Goal: Information Seeking & Learning: Check status

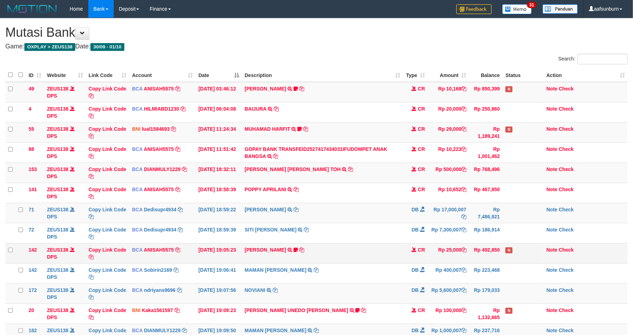
click at [446, 259] on td "Rp 25,000" at bounding box center [448, 253] width 41 height 20
click at [445, 258] on td "Rp 25,000" at bounding box center [448, 253] width 41 height 20
click at [483, 222] on td "Rp 7,486,921" at bounding box center [486, 213] width 34 height 20
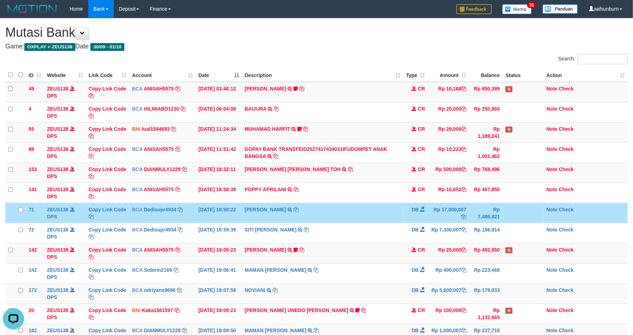
click at [483, 223] on td "Rp 7,486,921" at bounding box center [486, 213] width 34 height 20
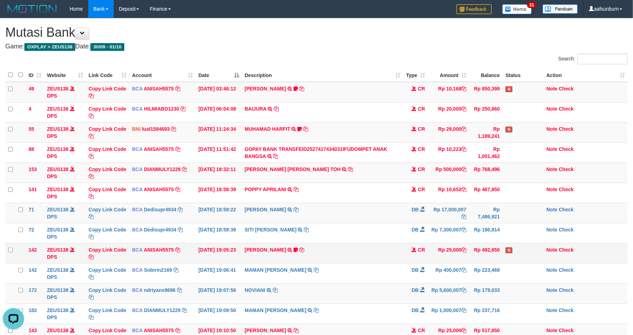
click at [500, 260] on td "Rp 492,850" at bounding box center [486, 253] width 34 height 20
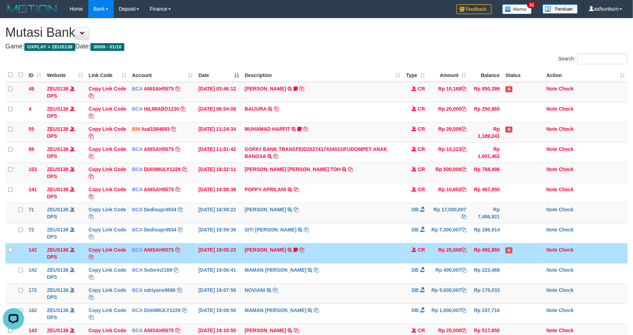
click at [500, 260] on td "Rp 492,850" at bounding box center [486, 253] width 34 height 20
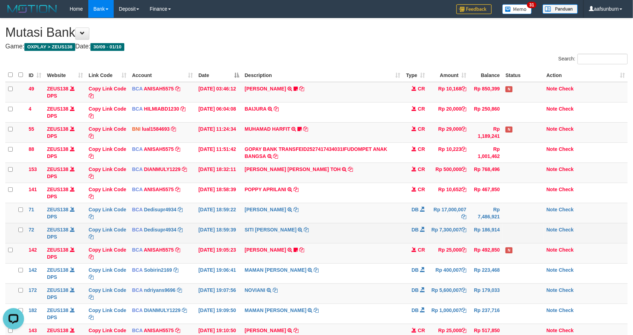
drag, startPoint x: 403, startPoint y: 182, endPoint x: 401, endPoint y: 232, distance: 50.6
click at [402, 182] on td "CARINA OCTAVIA TOH TRSF E-BANKING CR 0110/FTSCY/WS95031 500000.00CARINA OCTAVIA…" at bounding box center [323, 173] width 162 height 20
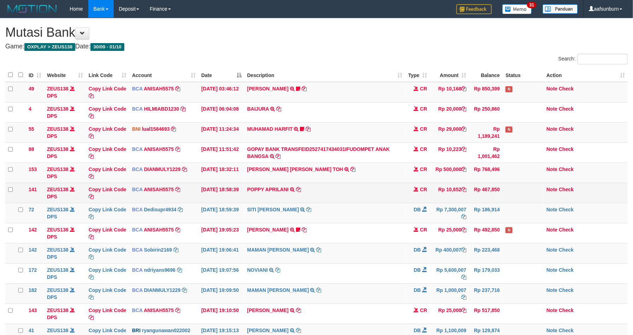
click at [385, 189] on td "POPPY APRILANI TRSF E-BANKING CR 0110/FTSCY/WS95271 10652.00POPPY APRILANI" at bounding box center [325, 193] width 161 height 20
click at [442, 193] on td "Rp 10,652" at bounding box center [449, 193] width 39 height 20
drag, startPoint x: 445, startPoint y: 192, endPoint x: 474, endPoint y: 191, distance: 29.7
click at [453, 191] on td "Rp 10,652" at bounding box center [449, 193] width 39 height 20
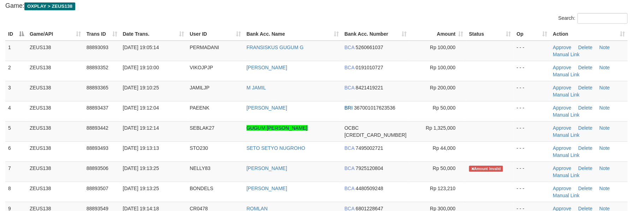
scroll to position [106, 0]
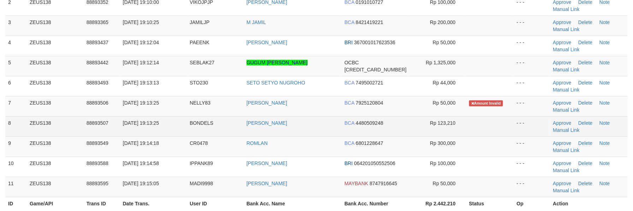
click at [337, 117] on td "[PERSON_NAME]" at bounding box center [293, 126] width 98 height 20
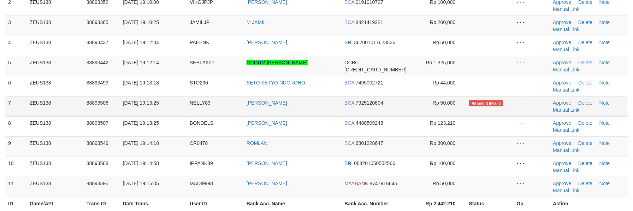
click at [335, 107] on td "[PERSON_NAME]" at bounding box center [293, 106] width 98 height 20
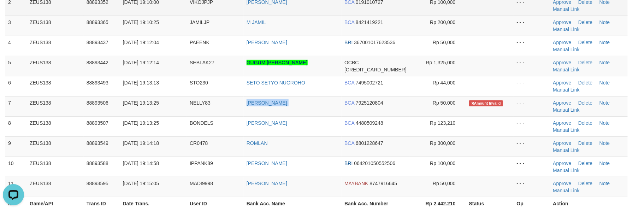
copy tr "[PERSON_NAME]"
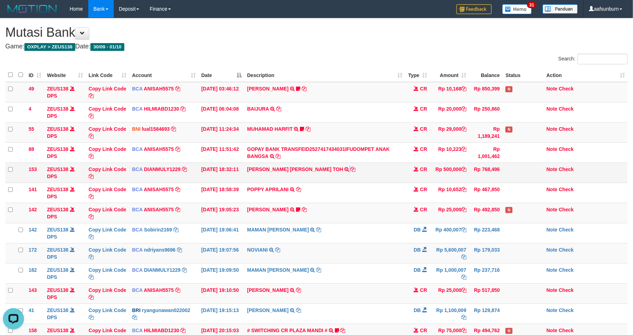
drag, startPoint x: 307, startPoint y: 181, endPoint x: 312, endPoint y: 176, distance: 6.5
click at [306, 181] on td "CARINA OCTAVIA TOH TRSF E-BANKING CR 0110/FTSCY/WS95031 500000.00CARINA OCTAVIA…" at bounding box center [325, 173] width 161 height 20
click at [312, 176] on td "CARINA OCTAVIA TOH TRSF E-BANKING CR 0110/FTSCY/WS95031 500000.00CARINA OCTAVIA…" at bounding box center [325, 173] width 161 height 20
click at [312, 175] on td "CARINA OCTAVIA TOH TRSF E-BANKING CR 0110/FTSCY/WS95031 500000.00CARINA OCTAVIA…" at bounding box center [325, 173] width 161 height 20
click at [313, 175] on td "CARINA OCTAVIA TOH TRSF E-BANKING CR 0110/FTSCY/WS95031 500000.00CARINA OCTAVIA…" at bounding box center [325, 173] width 161 height 20
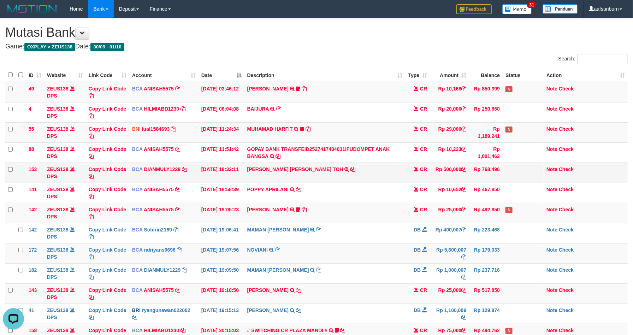
click at [314, 175] on td "CARINA OCTAVIA TOH TRSF E-BANKING CR 0110/FTSCY/WS95031 500000.00CARINA OCTAVIA…" at bounding box center [325, 173] width 161 height 20
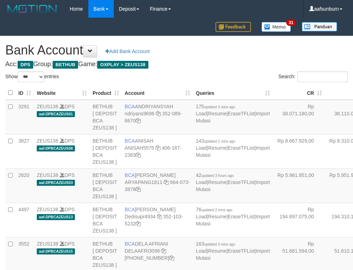
select select "***"
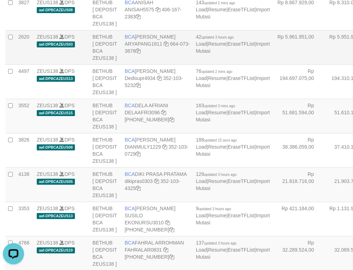
drag, startPoint x: 324, startPoint y: 106, endPoint x: 292, endPoint y: 123, distance: 35.9
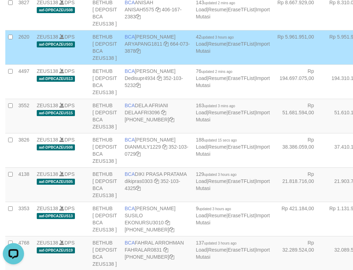
scroll to position [1656, 0]
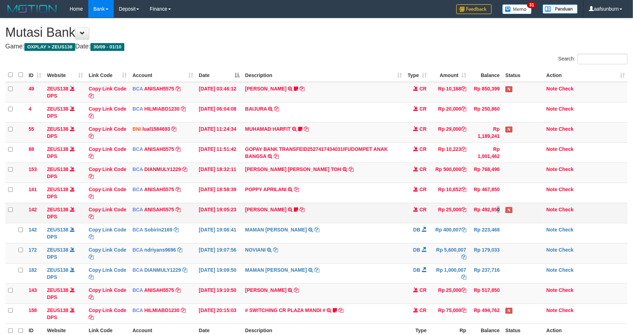
click at [483, 211] on td "Rp 492,850" at bounding box center [486, 213] width 34 height 20
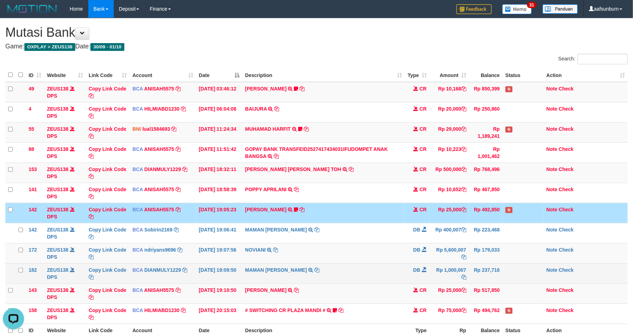
click at [515, 265] on td at bounding box center [523, 273] width 41 height 20
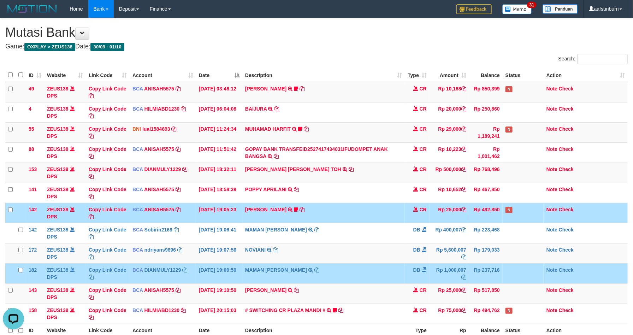
click at [515, 265] on td at bounding box center [523, 273] width 41 height 20
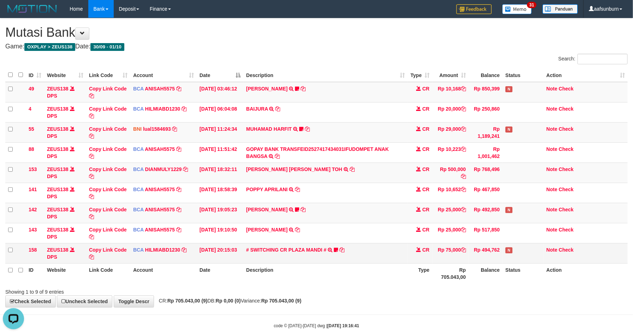
click at [457, 259] on td "Rp 75,000" at bounding box center [451, 253] width 36 height 20
click at [456, 257] on td "Rp 75,000" at bounding box center [451, 253] width 36 height 20
click at [477, 172] on td "Rp 768,496" at bounding box center [486, 173] width 34 height 20
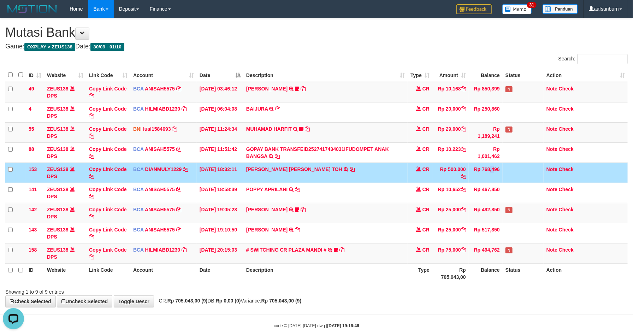
click at [477, 172] on td "Rp 768,496" at bounding box center [486, 173] width 34 height 20
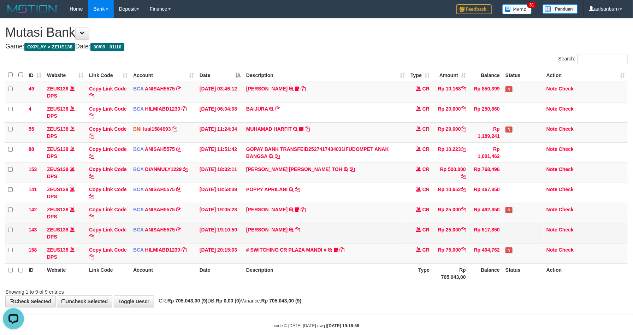
click at [437, 225] on td "Rp 25,000" at bounding box center [451, 233] width 36 height 20
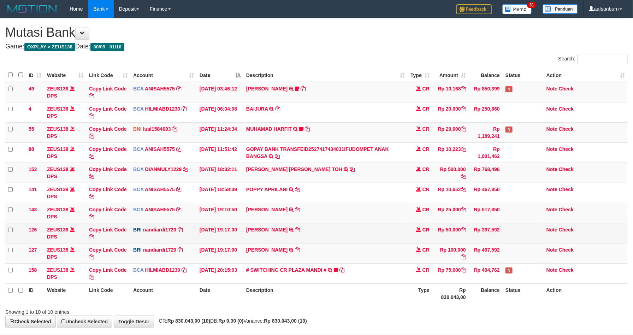
click at [437, 224] on td "Rp 50,000" at bounding box center [451, 233] width 36 height 20
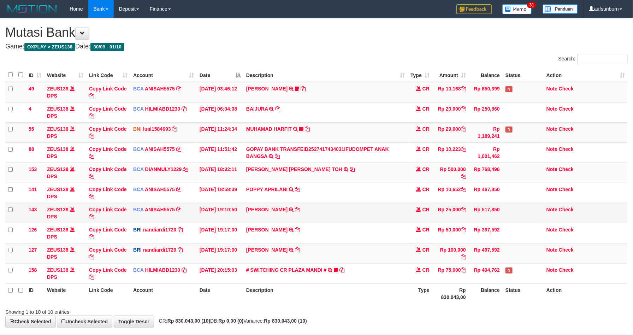
click at [435, 220] on td "Rp 25,000" at bounding box center [451, 213] width 36 height 20
click at [435, 219] on td "Rp 25,000" at bounding box center [451, 213] width 36 height 20
click at [437, 221] on td "Rp 25,000" at bounding box center [451, 213] width 36 height 20
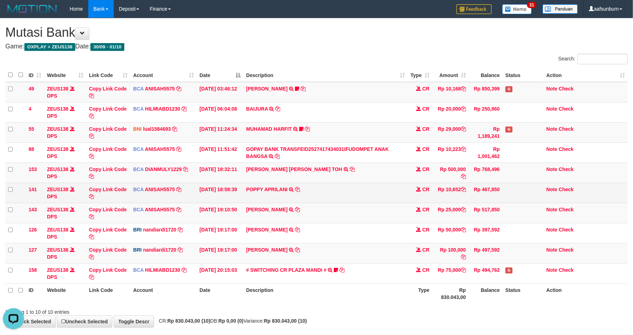
click at [418, 194] on td "CR" at bounding box center [420, 193] width 25 height 20
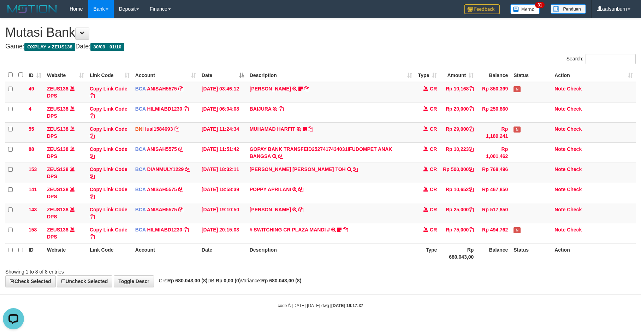
click at [445, 277] on div "**********" at bounding box center [320, 152] width 641 height 269
drag, startPoint x: 445, startPoint y: 277, endPoint x: 478, endPoint y: 280, distance: 33.8
click at [444, 276] on div "**********" at bounding box center [320, 152] width 641 height 269
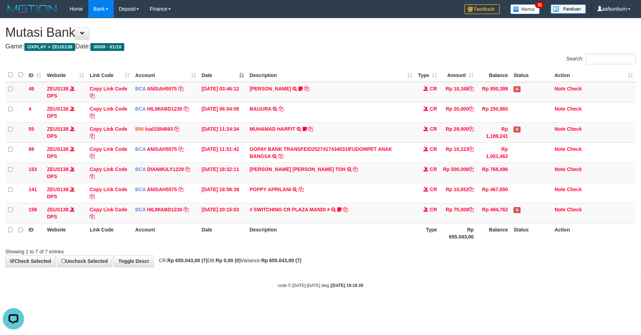
click at [482, 227] on th "Balance" at bounding box center [494, 233] width 34 height 20
click at [486, 241] on th "Balance" at bounding box center [494, 233] width 34 height 20
click at [484, 245] on div "ID Website Link Code Account Date Description Type Amount Balance Status Action…" at bounding box center [320, 155] width 641 height 179
drag, startPoint x: 0, startPoint y: 0, endPoint x: 483, endPoint y: 252, distance: 545.3
click at [483, 252] on div "Showing 1 to 7 of 7 entries" at bounding box center [320, 250] width 641 height 10
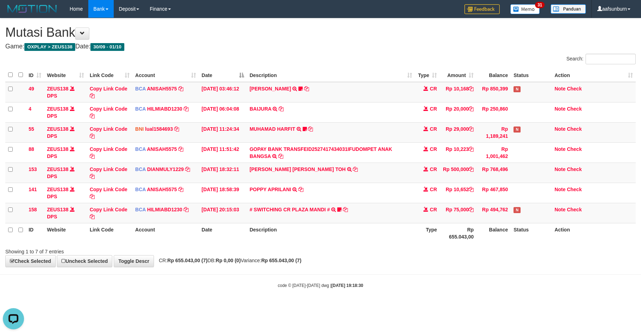
click at [485, 277] on body "Toggle navigation Home Bank Account List Load By Website Group [OXPLAY] ZEUS138…" at bounding box center [320, 153] width 641 height 306
click at [466, 218] on td "Rp 75,000" at bounding box center [458, 213] width 37 height 20
click at [471, 219] on td "Rp 75,000" at bounding box center [458, 213] width 37 height 20
drag, startPoint x: 518, startPoint y: 271, endPoint x: 641, endPoint y: 271, distance: 123.0
click at [518, 271] on body "Toggle navigation Home Bank Account List Load By Website Group [OXPLAY] ZEUS138…" at bounding box center [320, 153] width 641 height 306
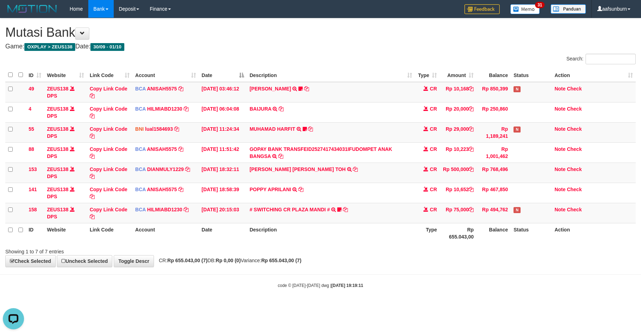
click at [445, 226] on th "Rp 655.043,00" at bounding box center [458, 233] width 37 height 20
click at [413, 181] on td "CARINA OCTAVIA TOH TRSF E-BANKING CR 0110/FTSCY/WS95031 500000.00CARINA OCTAVIA…" at bounding box center [331, 173] width 169 height 20
click at [412, 180] on td "CARINA OCTAVIA TOH TRSF E-BANKING CR 0110/FTSCY/WS95031 500000.00CARINA OCTAVIA…" at bounding box center [331, 173] width 169 height 20
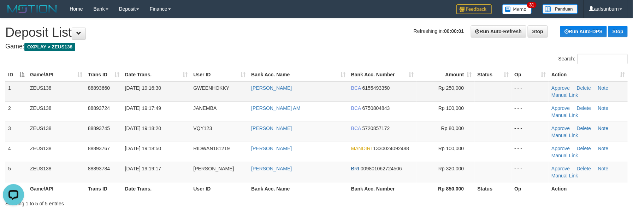
click at [397, 82] on table "ID Game/API Trans ID Date Trans. User ID Bank Acc. Name Bank Acc. Number Amount…" at bounding box center [316, 131] width 623 height 127
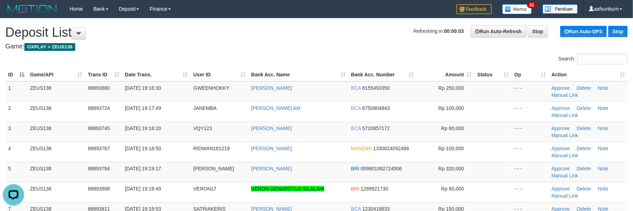
click at [241, 80] on th "User ID" at bounding box center [219, 74] width 58 height 13
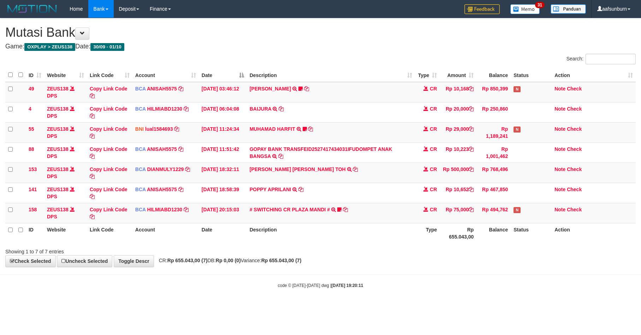
click at [413, 183] on td "CARINA OCTAVIA TOH TRSF E-BANKING CR 0110/FTSCY/WS95031 500000.00CARINA OCTAVIA…" at bounding box center [331, 173] width 169 height 20
click at [415, 182] on td "CARINA OCTAVIA TOH TRSF E-BANKING CR 0110/FTSCY/WS95031 500000.00CARINA OCTAVIA…" at bounding box center [331, 173] width 169 height 20
click at [416, 181] on td "CR" at bounding box center [427, 173] width 25 height 20
click at [499, 139] on td "Rp 1,189,241" at bounding box center [494, 132] width 34 height 20
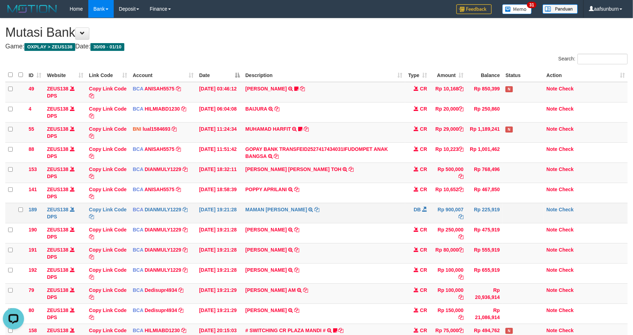
click at [473, 212] on td "Rp 225,919" at bounding box center [484, 213] width 36 height 20
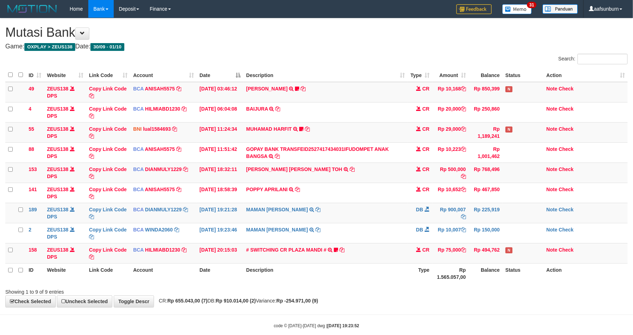
click at [473, 269] on th "Balance" at bounding box center [486, 273] width 34 height 20
click at [471, 268] on th "Balance" at bounding box center [486, 273] width 34 height 20
click at [465, 266] on th "Rp 1.565.057,00" at bounding box center [451, 273] width 36 height 20
click at [463, 270] on th "Rp 1.565.057,00" at bounding box center [451, 273] width 36 height 20
click at [503, 261] on td "N" at bounding box center [523, 253] width 41 height 20
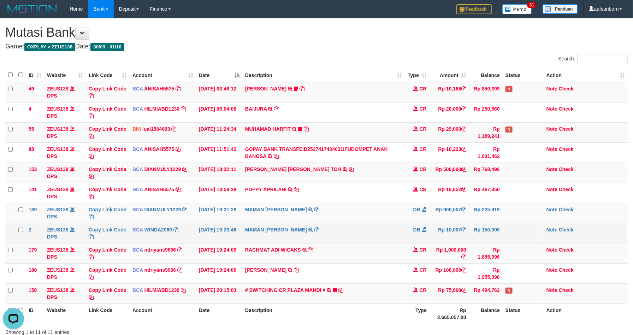
click at [405, 241] on td "DB" at bounding box center [417, 233] width 25 height 20
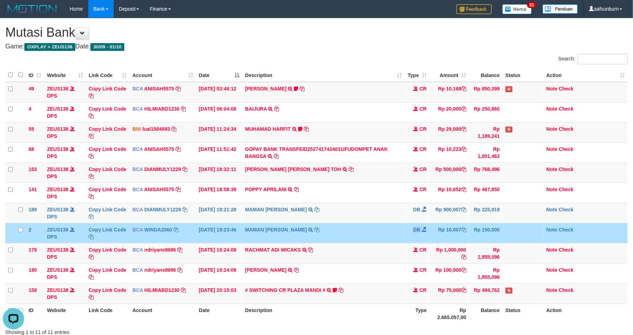
click at [405, 240] on td "DB" at bounding box center [417, 233] width 25 height 20
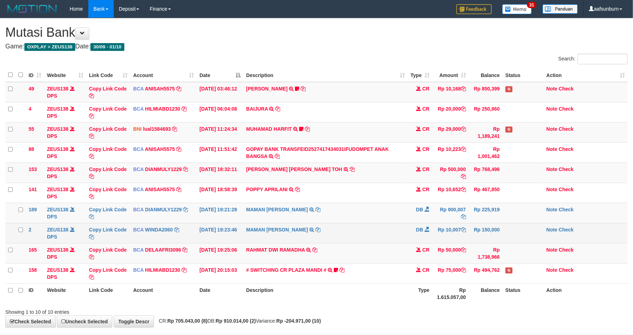
click at [407, 242] on td "MAMAN AGUSTIAN TRSF E-BANKING DB 0110/FTSCY/WS95031 10007.00MAMAN AGUSTIAN" at bounding box center [325, 233] width 164 height 20
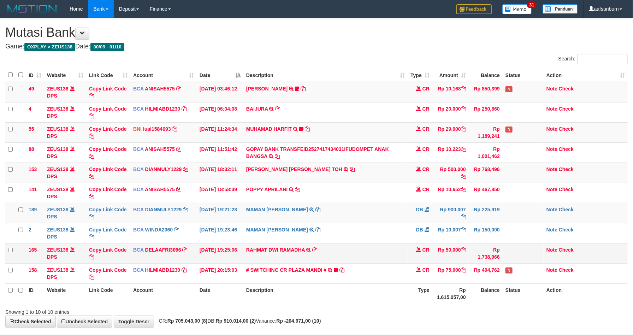
drag, startPoint x: 0, startPoint y: 0, endPoint x: 417, endPoint y: 250, distance: 486.0
click at [417, 250] on td "CR" at bounding box center [420, 253] width 25 height 20
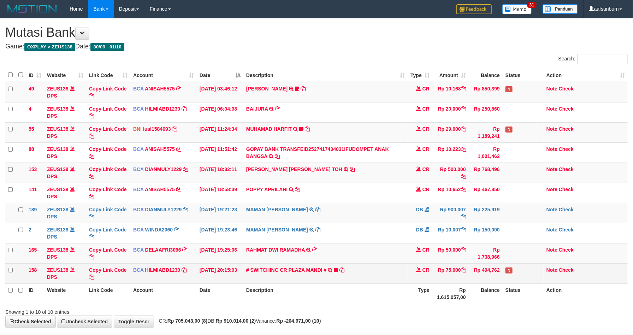
click at [522, 266] on td "N" at bounding box center [523, 273] width 41 height 20
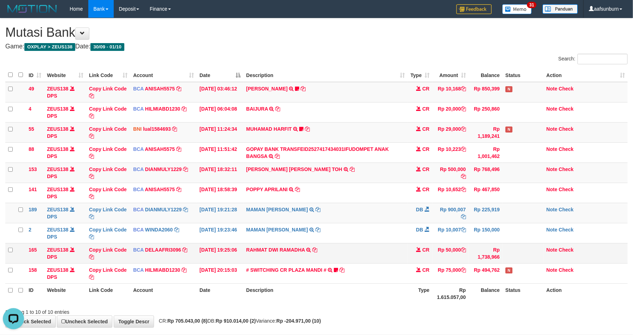
drag, startPoint x: 360, startPoint y: 169, endPoint x: 626, endPoint y: 256, distance: 279.9
click at [378, 173] on td "CARINA OCTAVIA TOH TRSF E-BANKING CR 0110/FTSCY/WS95031 500000.00CARINA OCTAVIA…" at bounding box center [325, 173] width 164 height 20
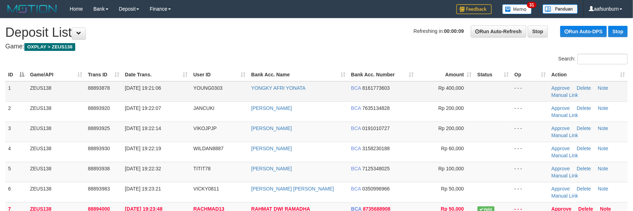
click at [405, 93] on td "BCA 8161773603" at bounding box center [382, 91] width 69 height 20
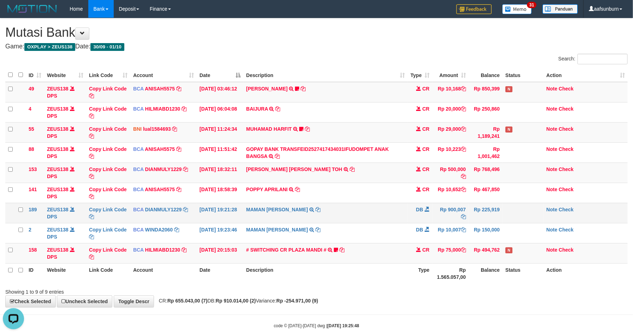
click at [376, 207] on td "MAMAN [PERSON_NAME] TRSF E-BANKING DB 0110/FTSCY/WS95031 900007.00MAMAN [PERSON…" at bounding box center [325, 213] width 164 height 20
click at [376, 207] on td "MAMAN AGUSTIAN TRSF E-BANKING DB 0110/FTSCY/WS95031 900007.00MAMAN AGUSTIAN" at bounding box center [325, 213] width 164 height 20
drag, startPoint x: 511, startPoint y: 273, endPoint x: 533, endPoint y: 284, distance: 24.3
click at [513, 273] on th "Status" at bounding box center [523, 273] width 41 height 20
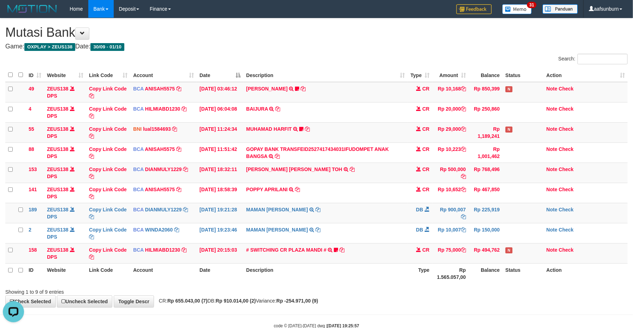
click at [468, 319] on body "Toggle navigation Home Bank Account List Load By Website Group [OXPLAY] ZEUS138…" at bounding box center [316, 173] width 633 height 347
click at [468, 311] on body "Toggle navigation Home Bank Account List Load By Website Group [OXPLAY] ZEUS138…" at bounding box center [316, 173] width 633 height 347
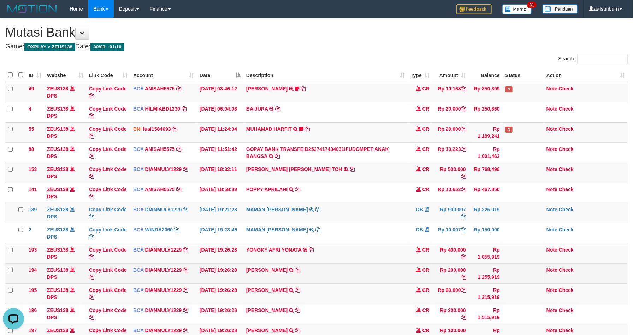
click at [384, 283] on td "YUSUF EFENDI TRSF E-BANKING CR 0110/FTSCY/WS95031 200000.00YUSUF EFENDI" at bounding box center [325, 273] width 164 height 20
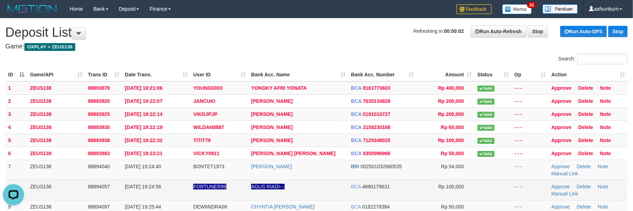
click at [446, 195] on td "Rp 100,000" at bounding box center [446, 190] width 58 height 20
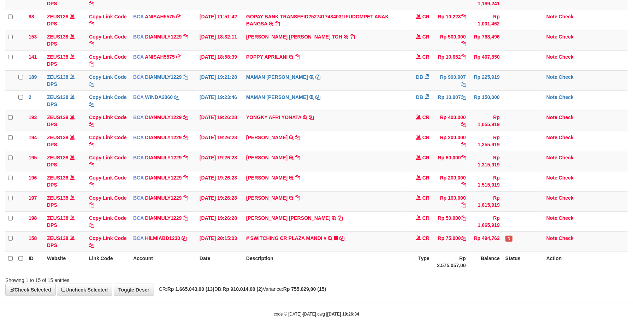
scroll to position [136, 0]
click at [390, 283] on div "**********" at bounding box center [316, 91] width 633 height 410
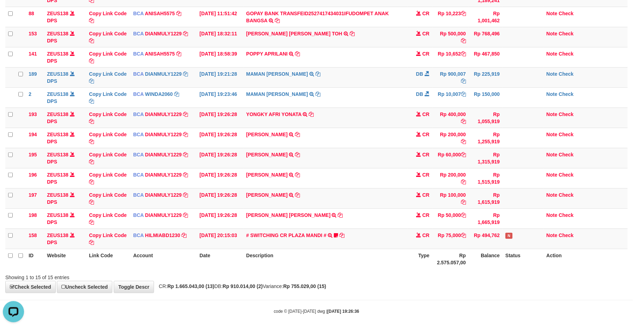
drag, startPoint x: 425, startPoint y: 295, endPoint x: 614, endPoint y: 327, distance: 191.1
click at [434, 296] on body "Toggle navigation Home Bank Account List Load By Website Group [OXPLAY] ZEUS138…" at bounding box center [316, 98] width 633 height 468
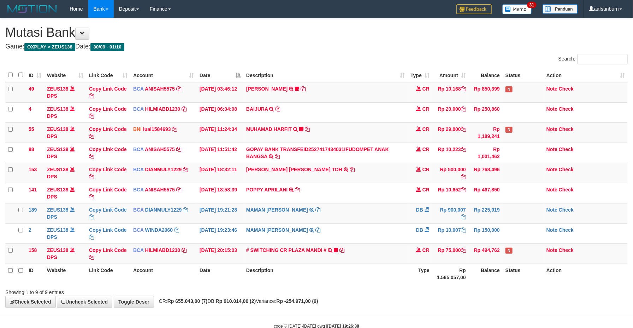
scroll to position [21, 0]
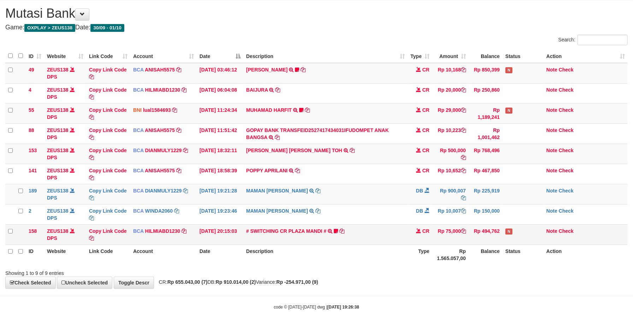
click at [483, 225] on td "Rp 494,762" at bounding box center [486, 234] width 34 height 20
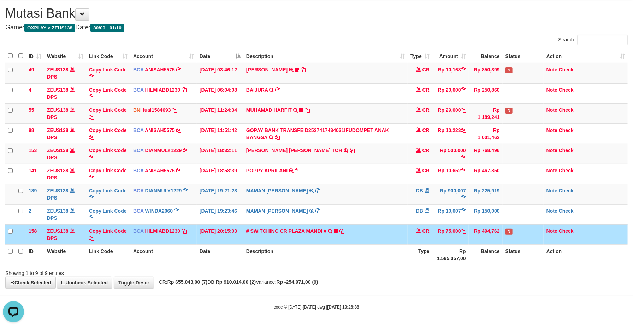
scroll to position [0, 0]
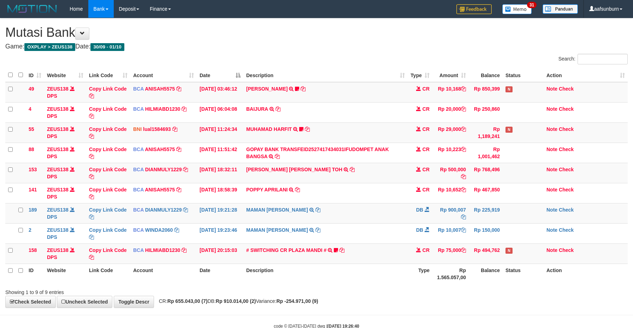
scroll to position [21, 0]
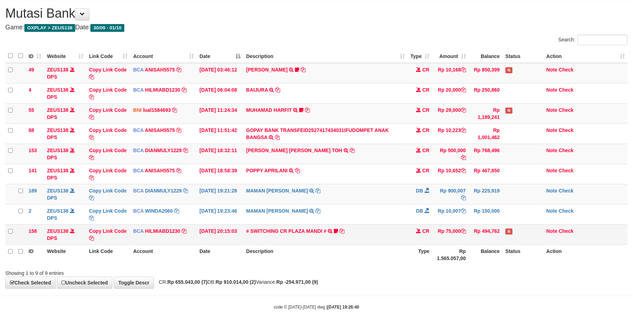
click at [488, 232] on td "Rp 494,762" at bounding box center [486, 234] width 34 height 20
click at [423, 147] on span "CR" at bounding box center [426, 150] width 7 height 6
drag, startPoint x: 400, startPoint y: 224, endPoint x: 512, endPoint y: 225, distance: 112.4
click at [401, 224] on td "# SWITCHING CR PLAZA MANDI # SWITCHING CR TRF TUPARDI 008 PLAZA MANDI 185000420…" at bounding box center [325, 234] width 164 height 20
click at [583, 260] on th "Action" at bounding box center [586, 254] width 84 height 20
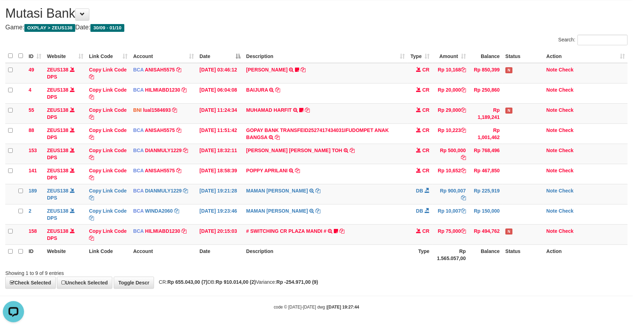
click at [583, 260] on th "Action" at bounding box center [586, 254] width 84 height 20
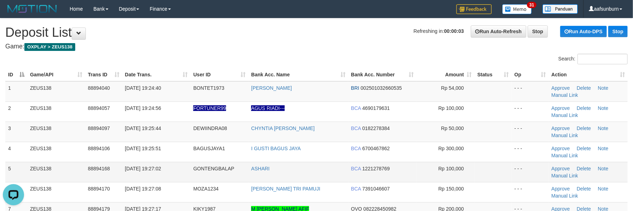
drag, startPoint x: 519, startPoint y: 162, endPoint x: 528, endPoint y: 165, distance: 10.1
click at [528, 165] on tbody "1 ZEUS138 88894040 [DATE] 19:24:40 BONTET1973 [PERSON_NAME] BRI 002501032660535…" at bounding box center [316, 162] width 623 height 162
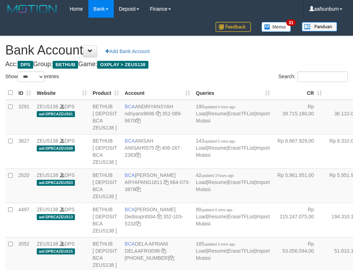
select select "***"
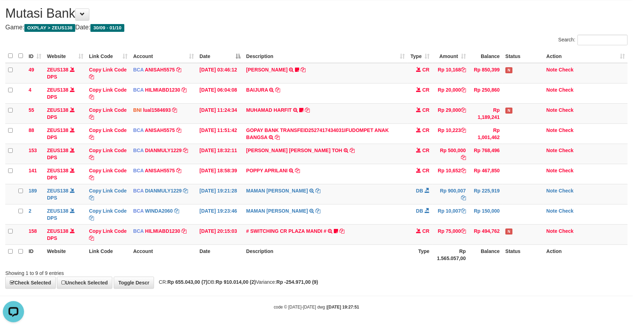
click at [420, 282] on div "**********" at bounding box center [316, 143] width 633 height 289
drag, startPoint x: 420, startPoint y: 282, endPoint x: 415, endPoint y: 282, distance: 5.0
click at [418, 282] on div "**********" at bounding box center [316, 143] width 633 height 289
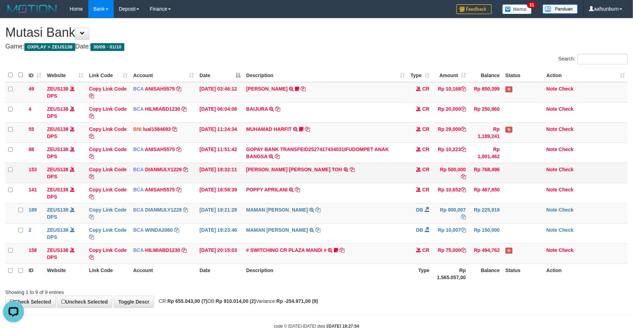
click at [269, 179] on td "CARINA OCTAVIA TOH TRSF E-BANKING CR 0110/FTSCY/WS95031 500000.00CARINA OCTAVIA…" at bounding box center [325, 173] width 164 height 20
copy td "[PERSON_NAME] [PERSON_NAME] TOH"
drag, startPoint x: 269, startPoint y: 179, endPoint x: 388, endPoint y: 325, distance: 188.3
click at [271, 181] on td "CARINA OCTAVIA TOH TRSF E-BANKING CR 0110/FTSCY/WS95031 500000.00CARINA OCTAVIA…" at bounding box center [325, 173] width 164 height 20
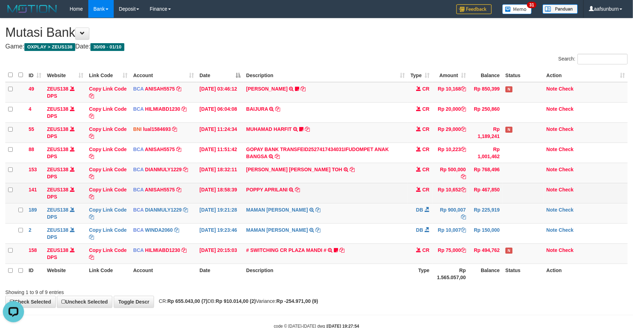
click at [400, 191] on td "POPPY APRILANI TRSF E-BANKING CR 0110/FTSCY/WS95271 10652.00POPPY APRILANI" at bounding box center [325, 193] width 164 height 20
click at [395, 191] on td "POPPY APRILANI TRSF E-BANKING CR 0110/FTSCY/WS95271 10652.00POPPY APRILANI" at bounding box center [325, 193] width 164 height 20
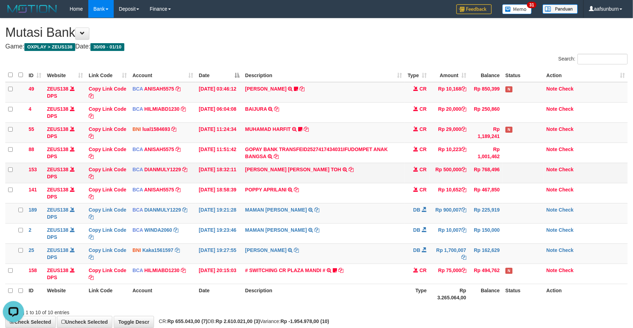
click at [304, 174] on td "CARINA OCTAVIA TOH TRSF E-BANKING CR 0110/FTSCY/WS95031 500000.00CARINA OCTAVIA…" at bounding box center [323, 173] width 163 height 20
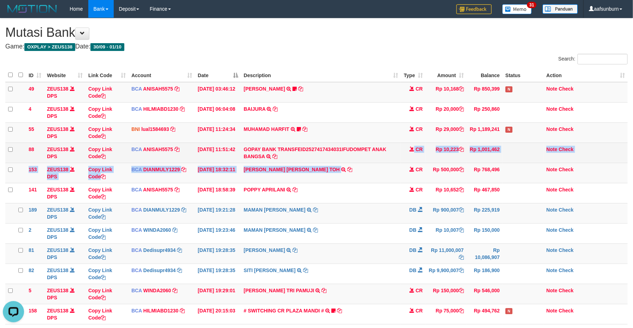
click at [299, 160] on tbody "49 ZEUS138 DPS Copy Link Code BCA ANISAH5575 DPS ANISAH mutasi_20251001_3827 | …" at bounding box center [316, 203] width 623 height 242
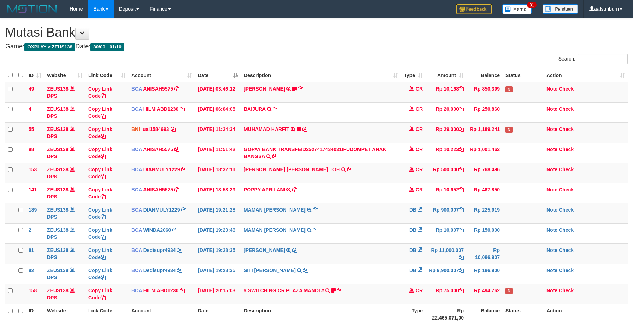
scroll to position [62, 0]
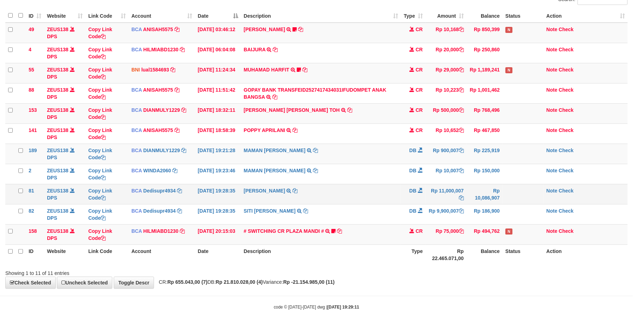
click at [420, 201] on td "DB" at bounding box center [413, 194] width 25 height 20
click at [485, 268] on div "Showing 1 to 11 of 11 entries" at bounding box center [316, 271] width 633 height 10
click at [482, 266] on div "Showing 1 to 11 of 11 entries" at bounding box center [316, 271] width 633 height 10
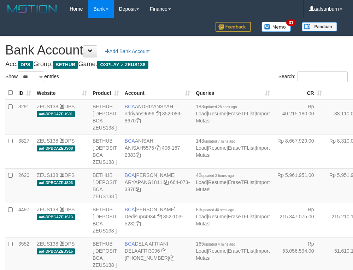
select select "***"
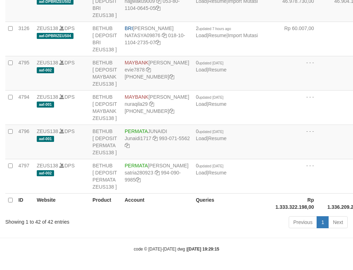
scroll to position [1656, 0]
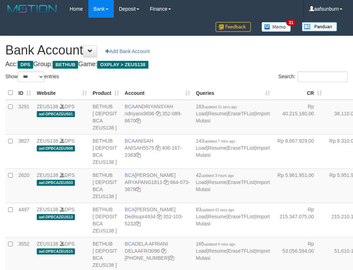
select select "***"
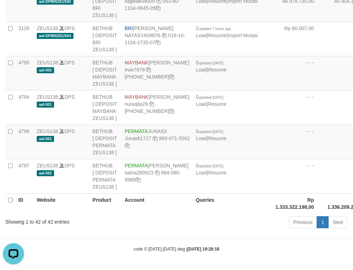
drag, startPoint x: 266, startPoint y: 110, endPoint x: 229, endPoint y: 121, distance: 38.6
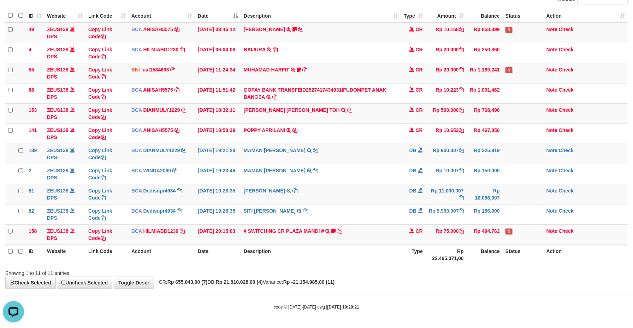
click at [454, 254] on th "Rp 22.465.071,00" at bounding box center [446, 254] width 41 height 20
click at [451, 253] on th "Rp 22.465.071,00" at bounding box center [446, 254] width 41 height 20
click at [443, 255] on th "Rp 22.465.071,00" at bounding box center [446, 254] width 41 height 20
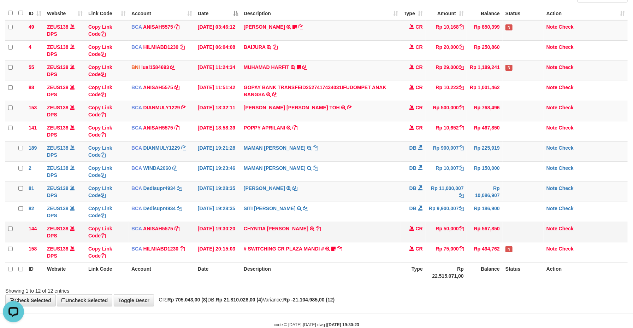
click at [478, 224] on td "Rp 567,850" at bounding box center [485, 232] width 36 height 20
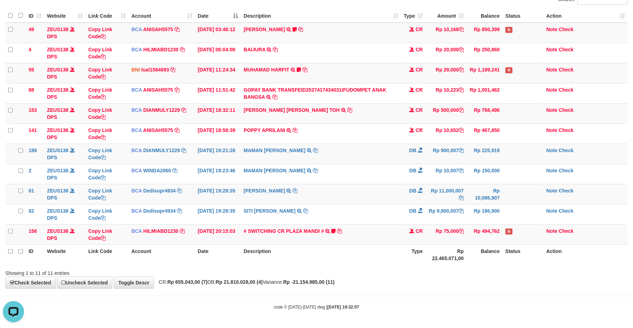
click at [419, 266] on div "Showing 1 to 11 of 11 entries" at bounding box center [316, 271] width 633 height 10
click at [418, 266] on div at bounding box center [448, 266] width 369 height 0
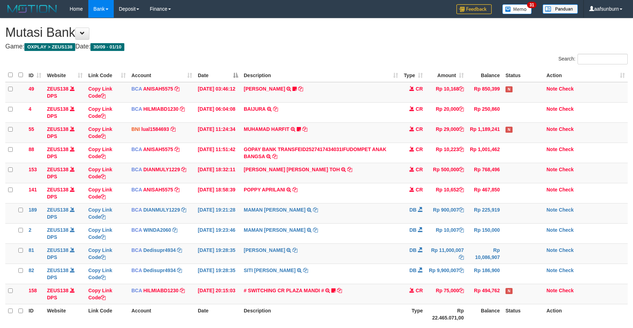
scroll to position [62, 0]
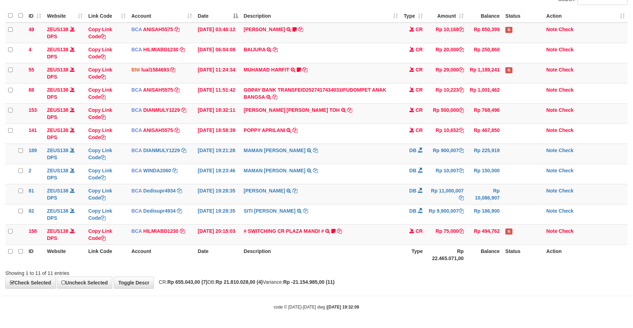
click at [418, 266] on div at bounding box center [448, 266] width 369 height 0
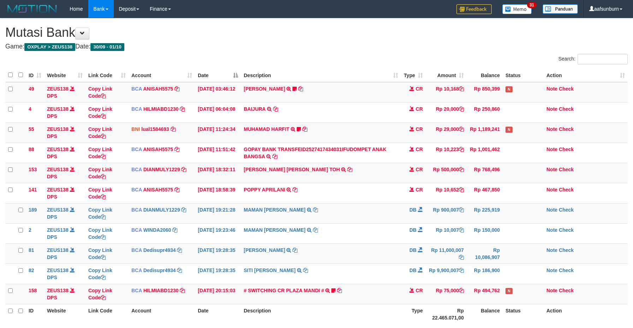
scroll to position [62, 0]
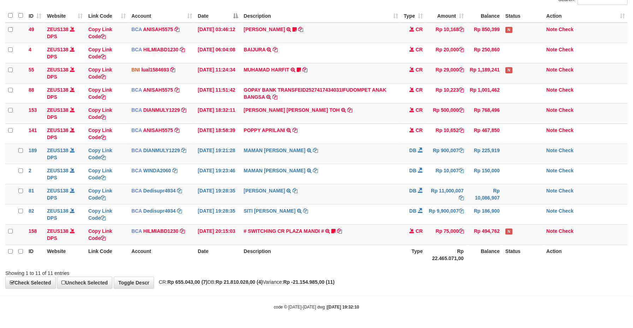
click at [418, 266] on div at bounding box center [448, 266] width 369 height 0
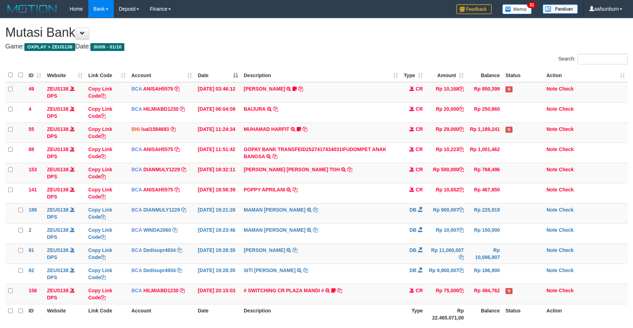
scroll to position [62, 0]
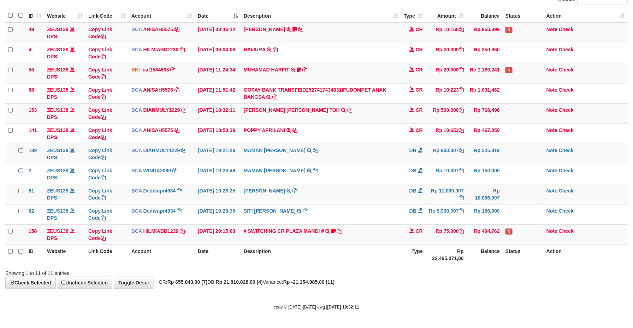
click at [418, 266] on div at bounding box center [448, 266] width 369 height 0
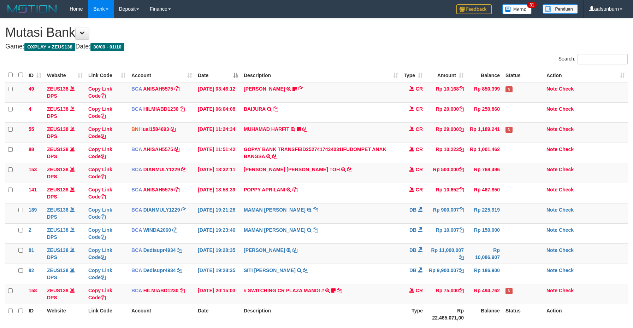
scroll to position [62, 0]
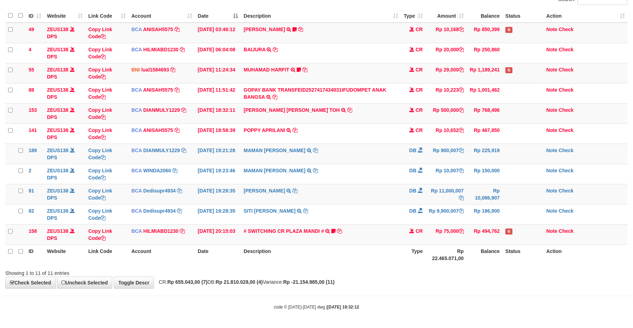
click at [418, 266] on div at bounding box center [448, 266] width 369 height 0
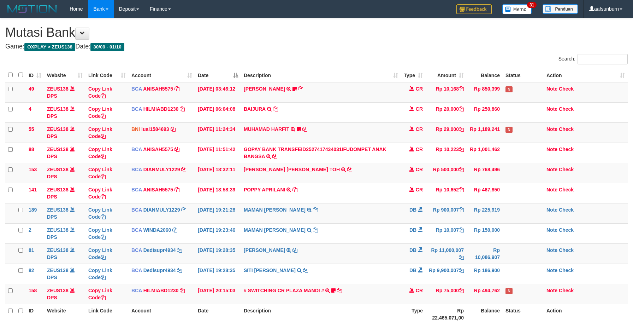
scroll to position [62, 0]
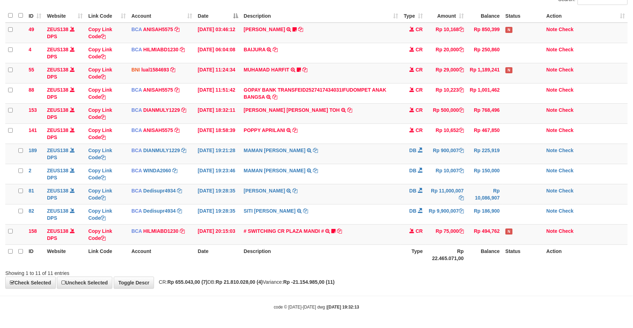
click at [418, 266] on div at bounding box center [448, 266] width 369 height 0
click at [470, 277] on div "**********" at bounding box center [316, 123] width 633 height 329
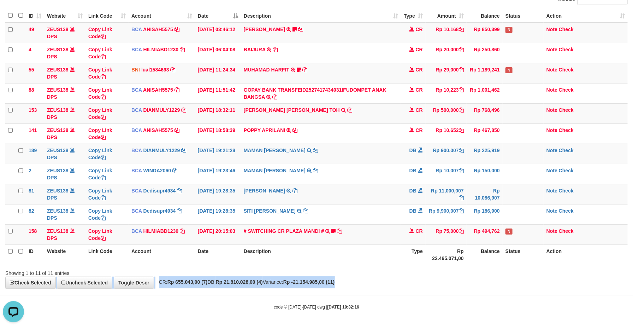
drag, startPoint x: 468, startPoint y: 276, endPoint x: 466, endPoint y: 272, distance: 4.7
click at [466, 272] on div "**********" at bounding box center [316, 123] width 633 height 329
click at [465, 269] on div "Showing 1 to 11 of 11 entries" at bounding box center [316, 271] width 633 height 10
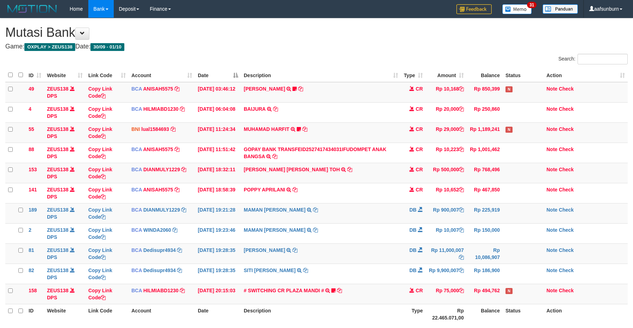
scroll to position [62, 0]
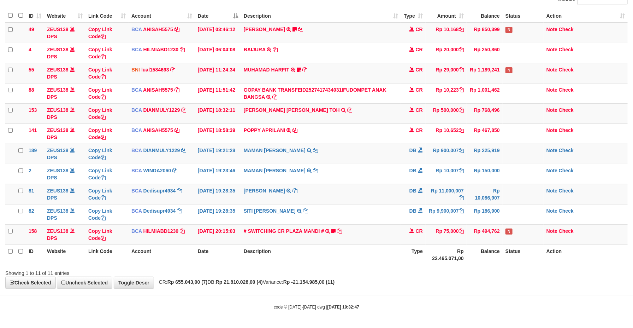
click at [465, 269] on div "Showing 1 to 11 of 11 entries" at bounding box center [316, 271] width 633 height 10
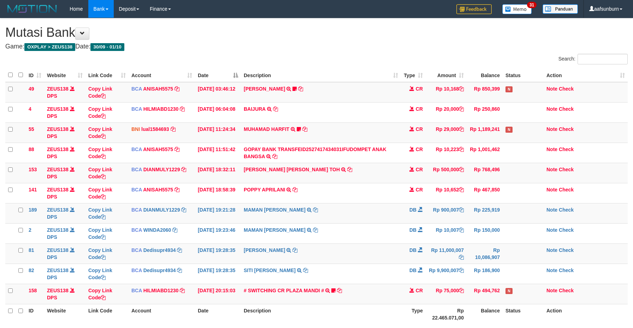
scroll to position [62, 0]
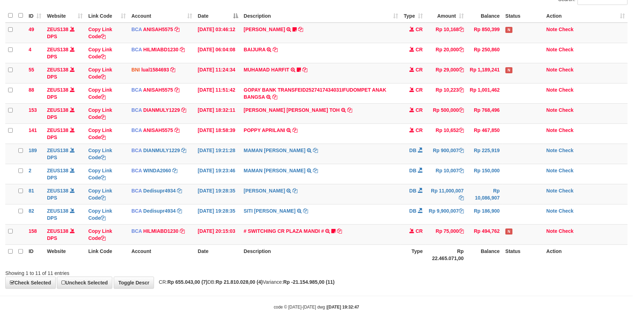
click at [464, 270] on div "Showing 1 to 11 of 11 entries" at bounding box center [316, 271] width 633 height 10
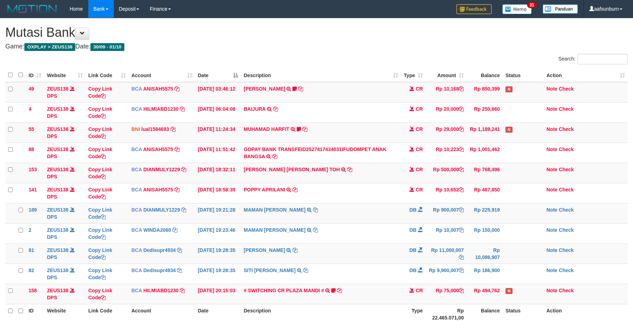
scroll to position [62, 0]
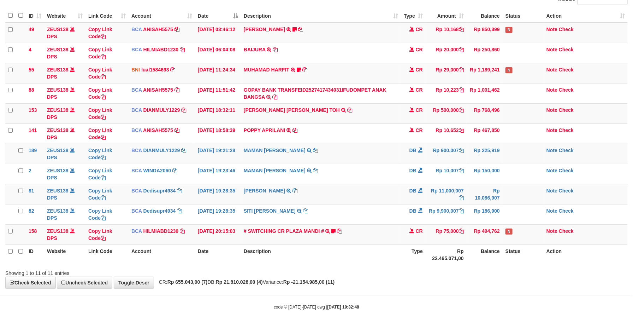
click at [464, 270] on div "Showing 1 to 11 of 11 entries" at bounding box center [316, 271] width 633 height 10
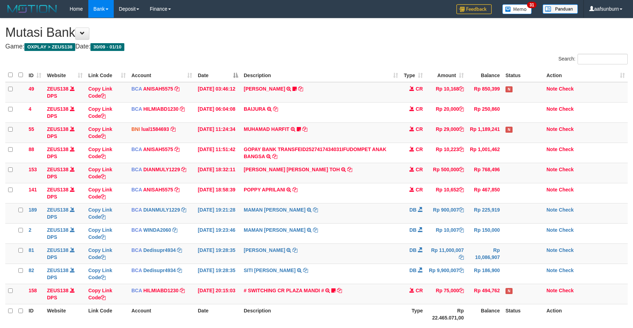
scroll to position [62, 0]
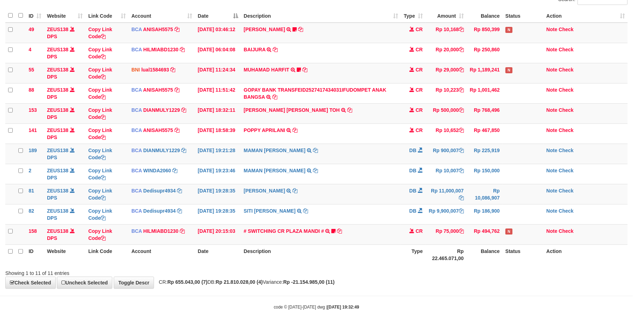
click at [464, 270] on div "Showing 1 to 11 of 11 entries" at bounding box center [316, 271] width 633 height 10
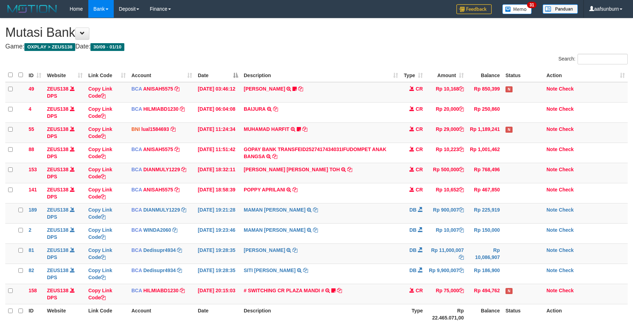
scroll to position [62, 0]
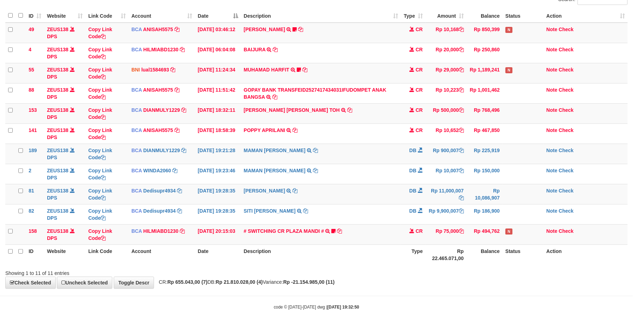
click at [464, 271] on div "Showing 1 to 11 of 11 entries" at bounding box center [316, 271] width 633 height 10
drag, startPoint x: 480, startPoint y: 242, endPoint x: 639, endPoint y: 224, distance: 160.0
click at [476, 237] on td "Rp 494,762" at bounding box center [485, 234] width 36 height 20
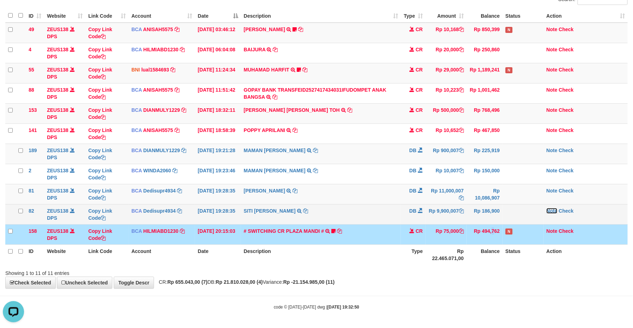
click at [551, 209] on link "Note" at bounding box center [552, 211] width 11 height 6
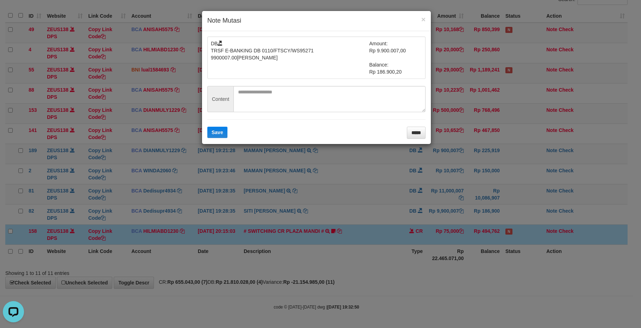
click at [426, 131] on div "DB TRSF E-BANKING DB 0110/FTSCY/WS95271 9900007.00SITI NURLITA SAPIT Amount: Rp…" at bounding box center [316, 87] width 229 height 113
click at [427, 132] on div "DB TRSF E-BANKING DB 0110/FTSCY/WS95271 9900007.00SITI NURLITA SAPIT Amount: Rp…" at bounding box center [316, 87] width 229 height 113
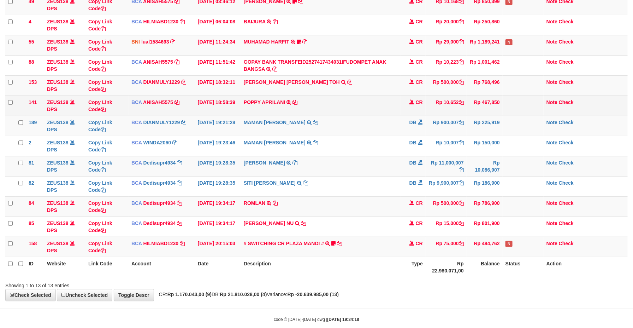
scroll to position [62, 0]
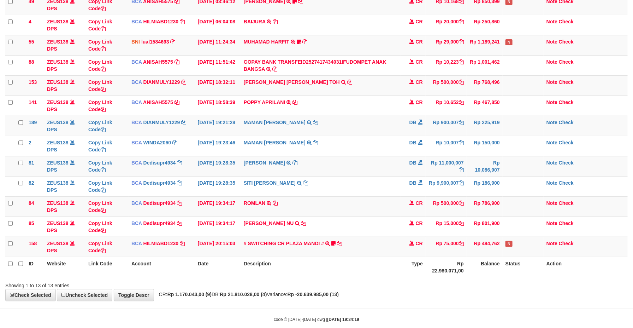
scroll to position [62, 0]
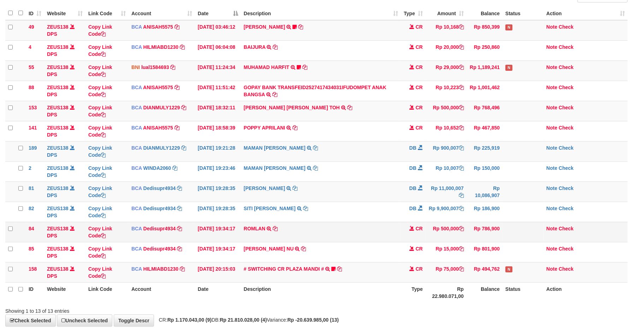
click at [395, 232] on td "ROMLAN TRSF E-BANKING CR 0110/FTSCY/WS95031 500000.00ROMLAN" at bounding box center [321, 232] width 160 height 20
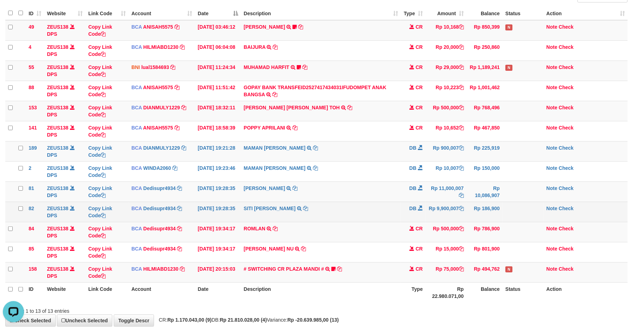
click at [345, 217] on td "SITI NURLITA SAPIT TRSF E-BANKING DB 0110/FTSCY/WS95271 9900007.00SITI NURLITA …" at bounding box center [321, 211] width 160 height 20
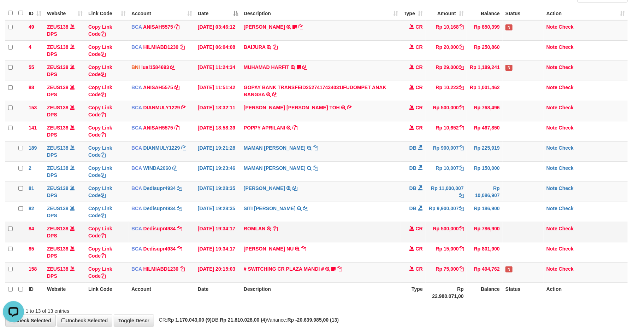
click at [446, 237] on td "Rp 500,000" at bounding box center [446, 232] width 41 height 20
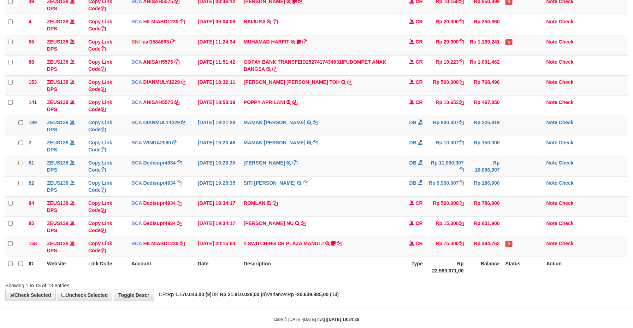
scroll to position [62, 0]
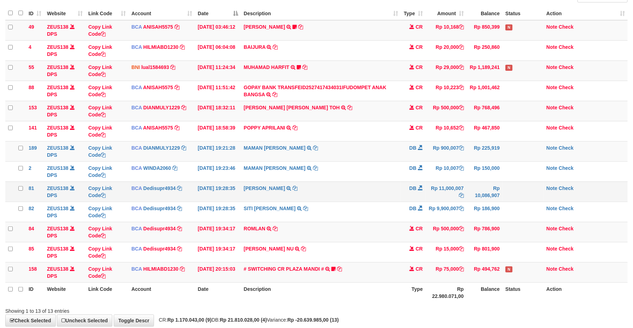
click at [352, 201] on td "DEDI SUPRIYADI TRSF E-BANKING DB 0110/FTSCY/WS95271 11000007.00DEDI SUPRIYADI" at bounding box center [321, 191] width 160 height 20
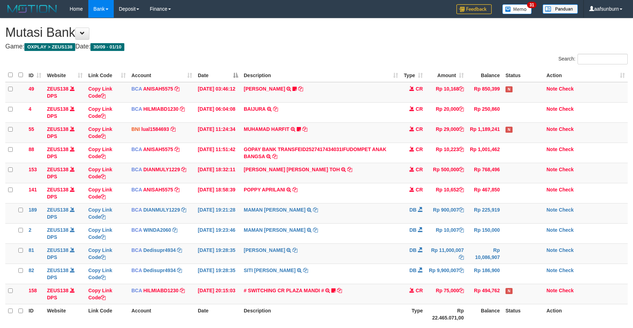
click at [346, 263] on td "SITI [PERSON_NAME] TRSF E-BANKING DB 0110/FTSCY/WS95271 9900007.00SITI [PERSON_…" at bounding box center [321, 273] width 160 height 20
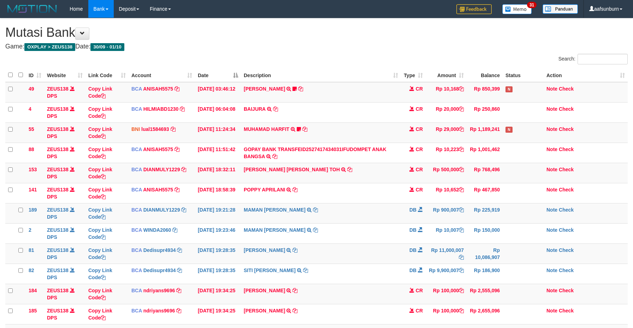
scroll to position [62, 0]
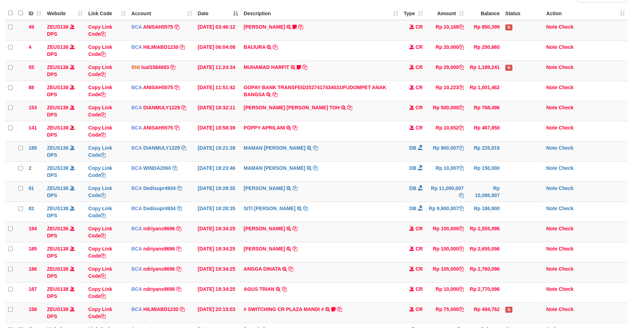
click at [340, 204] on td "SITI [PERSON_NAME] TRSF E-BANKING DB 0110/FTSCY/WS95271 9900007.00SITI [PERSON_…" at bounding box center [321, 211] width 160 height 20
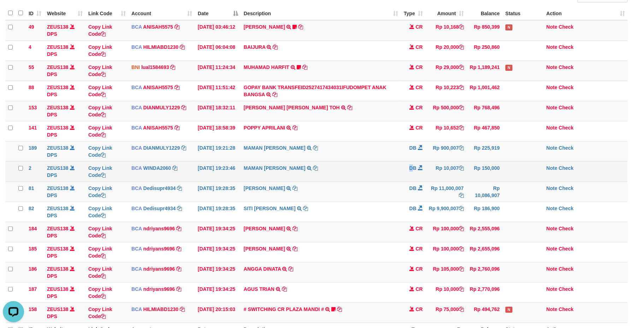
click at [391, 165] on tr "2 ZEUS138 DPS Copy Link Code BCA WINDA2060 DPS WINDA mutasi_20251001_4644 | 2 m…" at bounding box center [316, 171] width 623 height 20
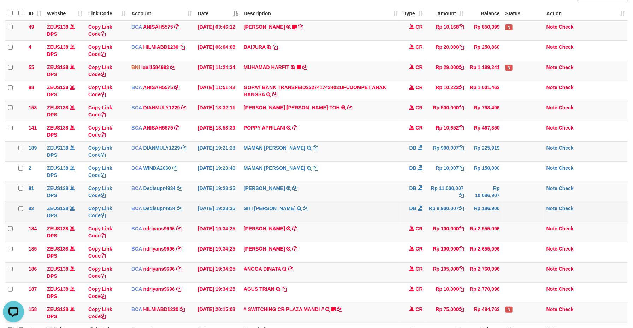
click at [349, 209] on td "SITI NURLITA SAPIT TRSF E-BANKING DB 0110/FTSCY/WS95271 9900007.00SITI NURLITA …" at bounding box center [321, 211] width 160 height 20
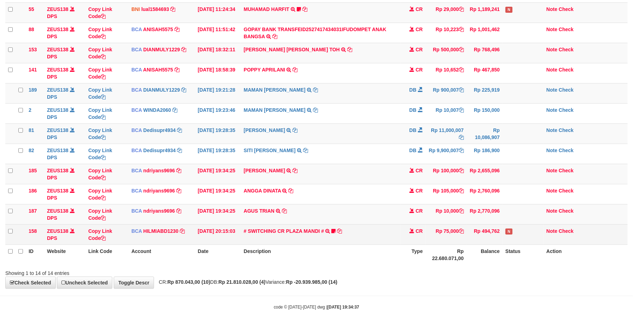
scroll to position [123, 0]
click at [375, 232] on td "# SWITCHING CR PLAZA MANDI # SWITCHING CR TRF TUPARDI 008 PLAZA MANDI 185000420…" at bounding box center [321, 234] width 160 height 20
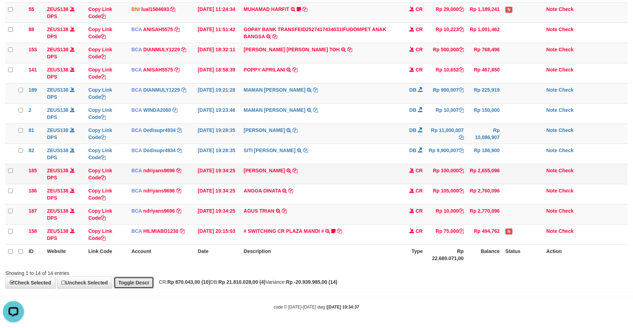
scroll to position [0, 0]
click at [134, 282] on link "Toggle Descr" at bounding box center [134, 282] width 40 height 12
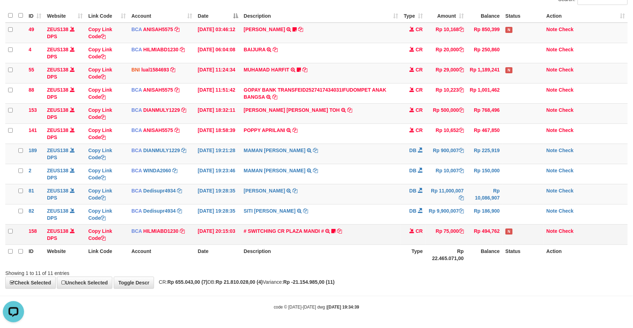
click at [317, 224] on td "# SWITCHING CR PLAZA MANDI # SWITCHING CR TRF TUPARDI 008 PLAZA MANDI 185000420…" at bounding box center [321, 234] width 160 height 20
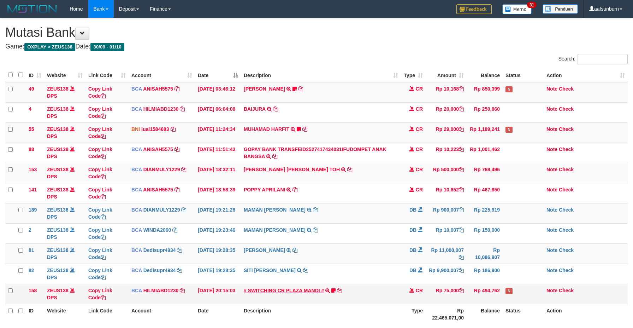
scroll to position [62, 0]
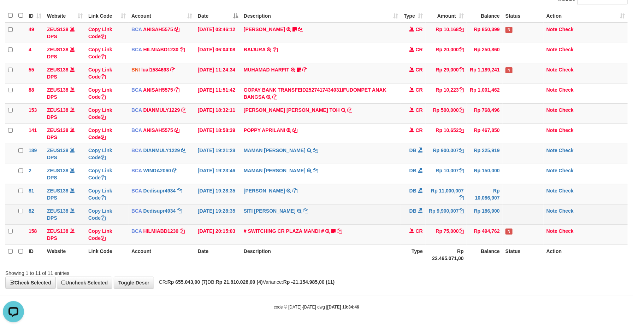
click at [453, 219] on td "Rp 9,900,007" at bounding box center [446, 214] width 41 height 20
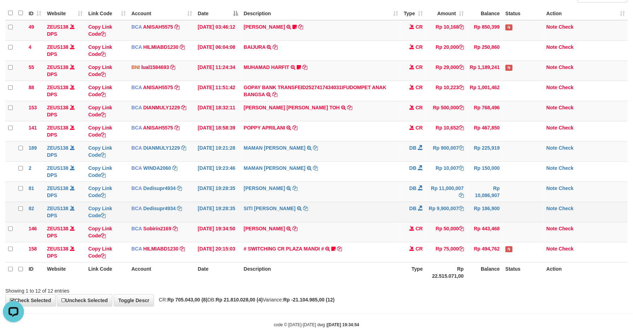
click at [420, 220] on td "DB" at bounding box center [413, 211] width 25 height 20
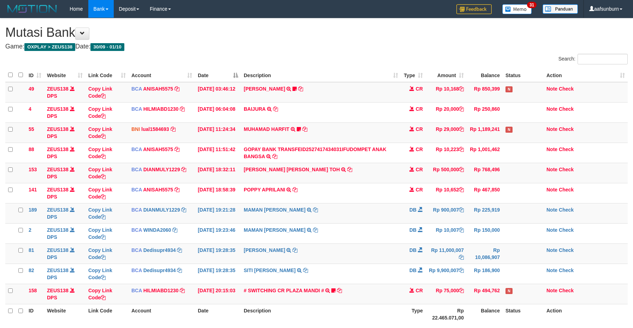
scroll to position [62, 0]
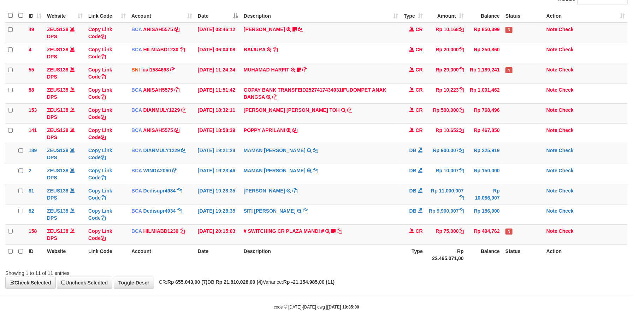
click at [420, 220] on td "DB" at bounding box center [413, 214] width 25 height 20
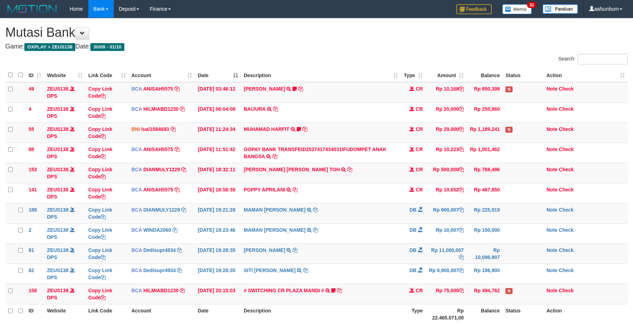
scroll to position [62, 0]
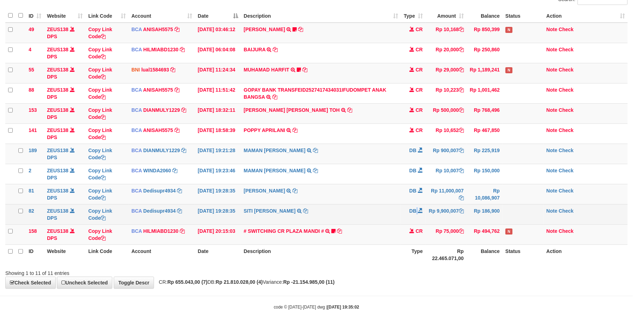
drag, startPoint x: 0, startPoint y: 0, endPoint x: 417, endPoint y: 216, distance: 469.4
click at [417, 216] on td "DB" at bounding box center [413, 214] width 25 height 20
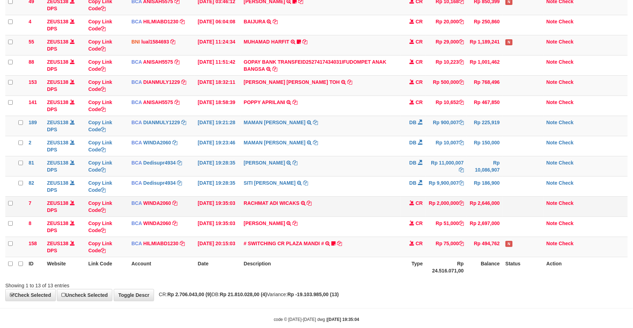
scroll to position [62, 0]
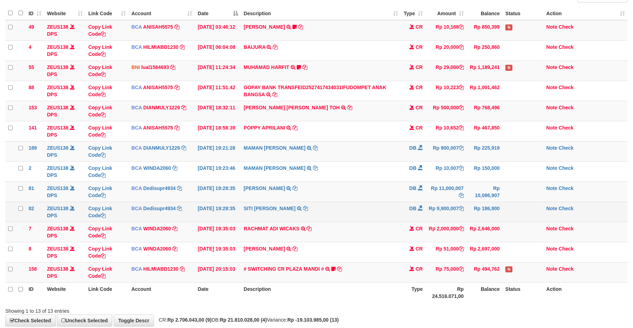
click at [415, 216] on td "DB" at bounding box center [413, 211] width 25 height 20
drag, startPoint x: 425, startPoint y: 227, endPoint x: 417, endPoint y: 222, distance: 10.2
click at [421, 225] on td "CR" at bounding box center [413, 232] width 25 height 20
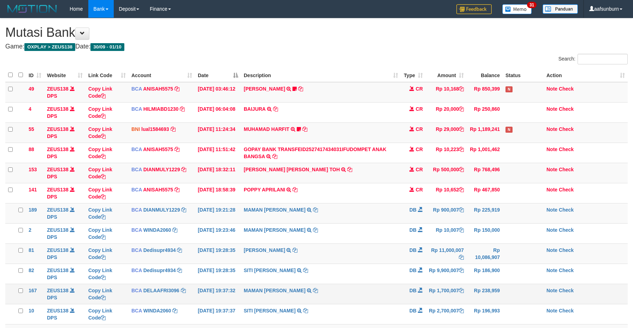
scroll to position [87, 0]
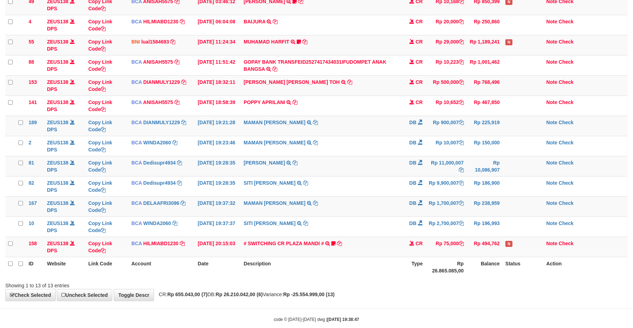
click at [392, 208] on td "MAMAN AGUSTIAN TRSF E-BANKING DB 0110/FTSCY/WS95031 1700007.00MAMAN AGUSTIAN" at bounding box center [321, 206] width 160 height 20
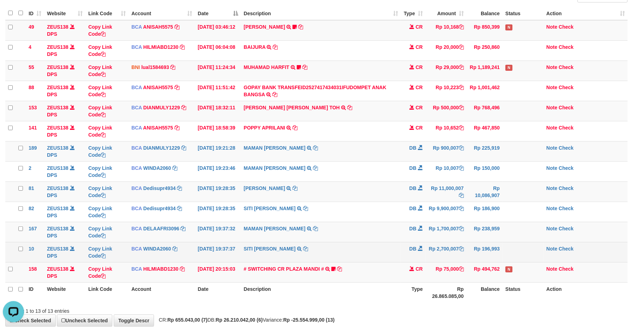
click at [516, 251] on td at bounding box center [523, 252] width 41 height 20
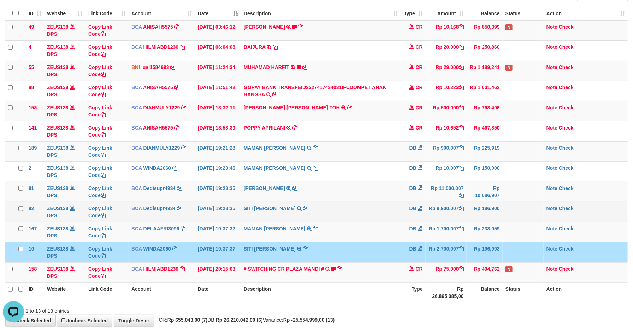
click at [446, 222] on td "Rp 9,900,007" at bounding box center [446, 211] width 41 height 20
drag, startPoint x: 445, startPoint y: 223, endPoint x: 638, endPoint y: 242, distance: 193.2
click at [446, 222] on td "Rp 9,900,007" at bounding box center [446, 211] width 41 height 20
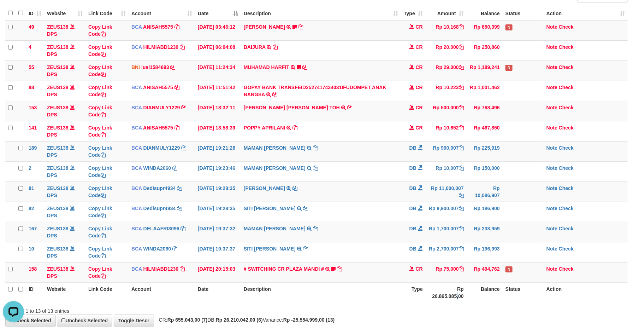
click at [460, 295] on th "Rp 26.865.085,00" at bounding box center [446, 292] width 41 height 20
click at [438, 120] on td "Rp 500,000" at bounding box center [446, 111] width 41 height 20
drag, startPoint x: 439, startPoint y: 119, endPoint x: 434, endPoint y: 117, distance: 5.3
click at [434, 117] on td "Rp 500,000" at bounding box center [446, 111] width 41 height 20
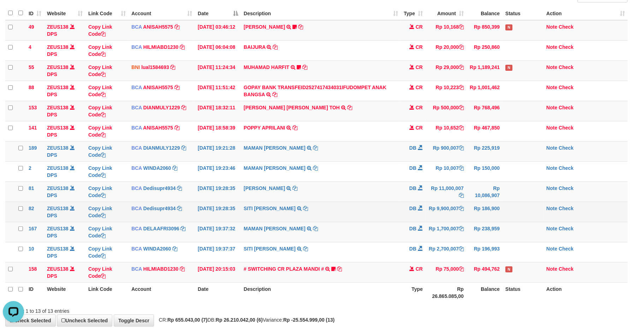
click at [448, 222] on td "Rp 9,900,007" at bounding box center [446, 211] width 41 height 20
click at [449, 221] on td "Rp 9,900,007" at bounding box center [446, 211] width 41 height 20
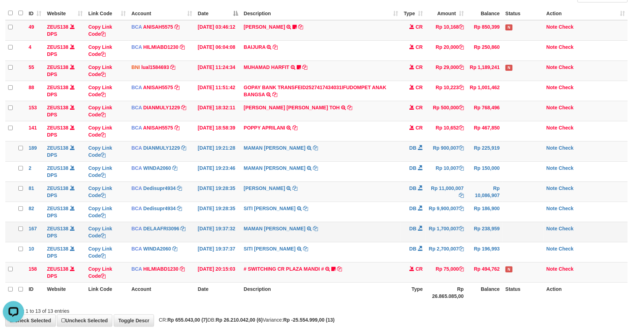
click at [544, 231] on td "Note Check" at bounding box center [586, 232] width 84 height 20
